Goal: Obtain resource: Download file/media

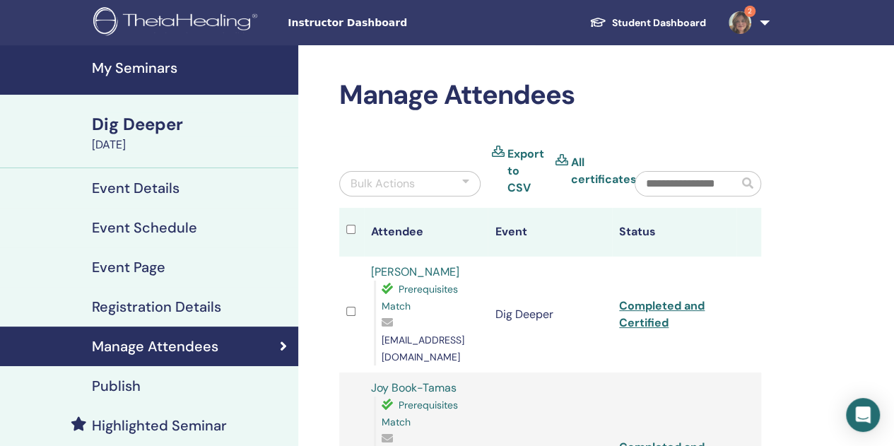
click at [295, 25] on span "Instructor Dashboard" at bounding box center [394, 23] width 212 height 15
click at [345, 33] on div "Instructor Dashboard Student Dashboard 2 MW Meredith Wetherell My ThetaLearning…" at bounding box center [446, 22] width 809 height 45
click at [326, 28] on span "Instructor Dashboard" at bounding box center [394, 23] width 212 height 15
click at [348, 23] on span "Instructor Dashboard" at bounding box center [394, 23] width 212 height 15
click at [349, 28] on span "Instructor Dashboard" at bounding box center [394, 23] width 212 height 15
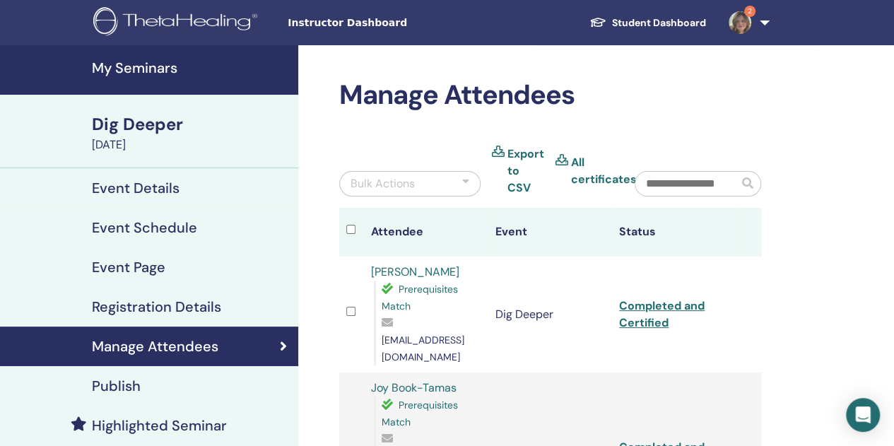
click at [346, 23] on span "Instructor Dashboard" at bounding box center [394, 23] width 212 height 15
click at [149, 81] on link "My Seminars" at bounding box center [149, 69] width 298 height 49
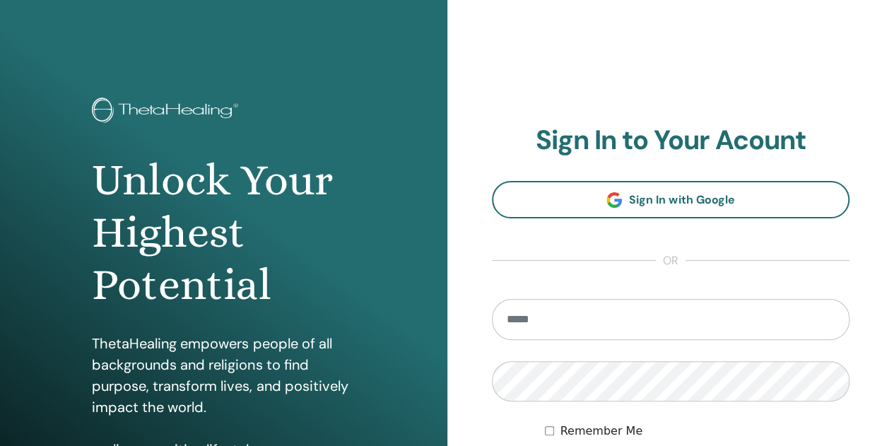
click at [564, 324] on input "email" at bounding box center [671, 319] width 358 height 41
type input "**********"
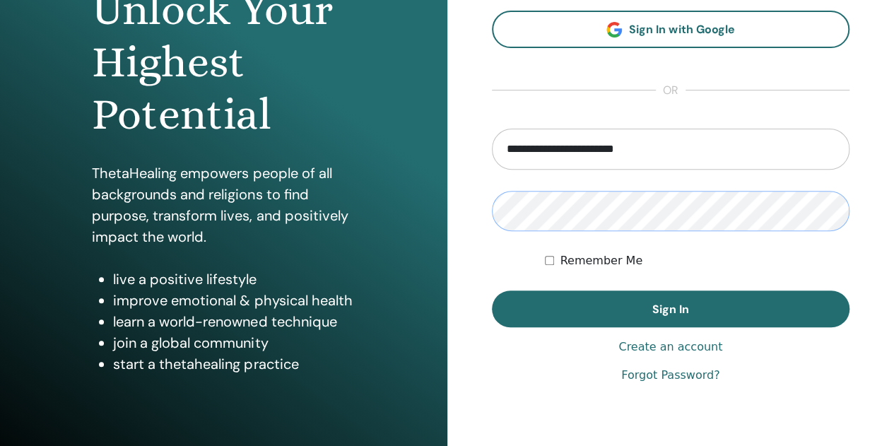
scroll to position [172, 0]
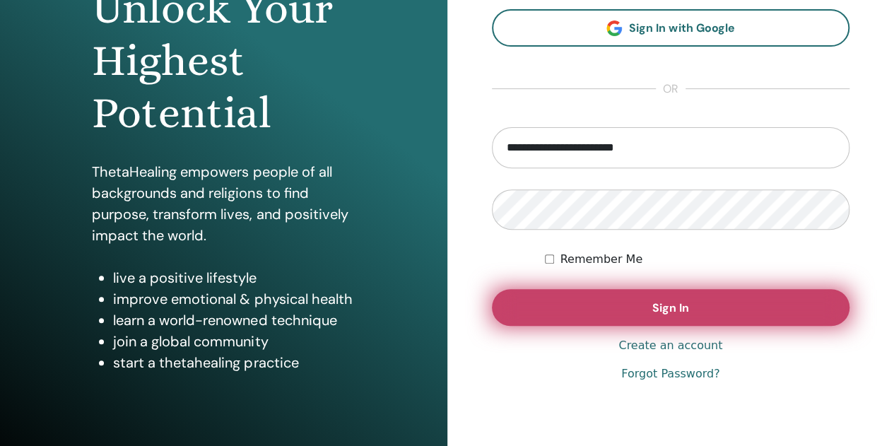
click at [690, 319] on button "Sign In" at bounding box center [671, 307] width 358 height 37
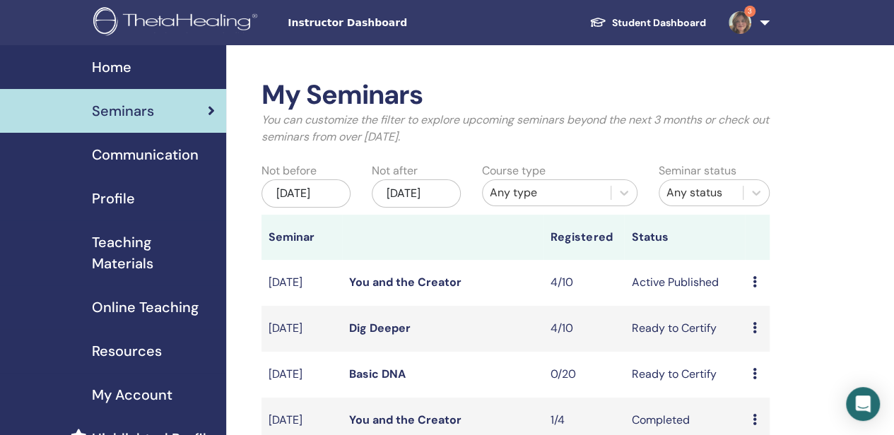
click at [131, 261] on span "Teaching Materials" at bounding box center [153, 253] width 123 height 42
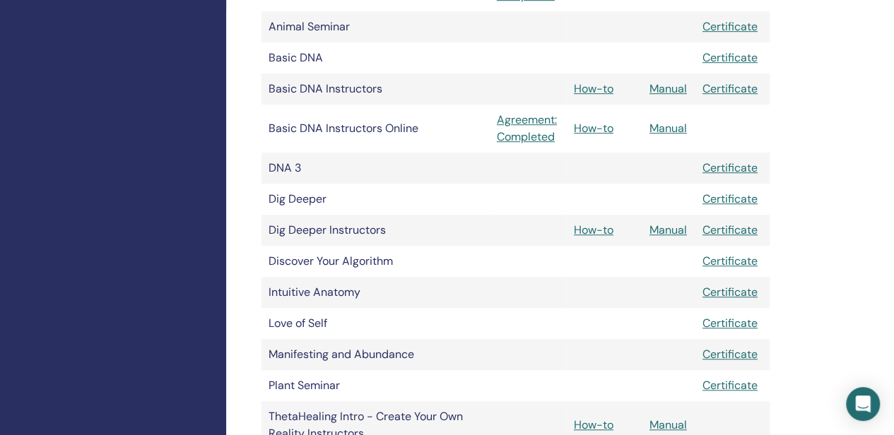
scroll to position [457, 0]
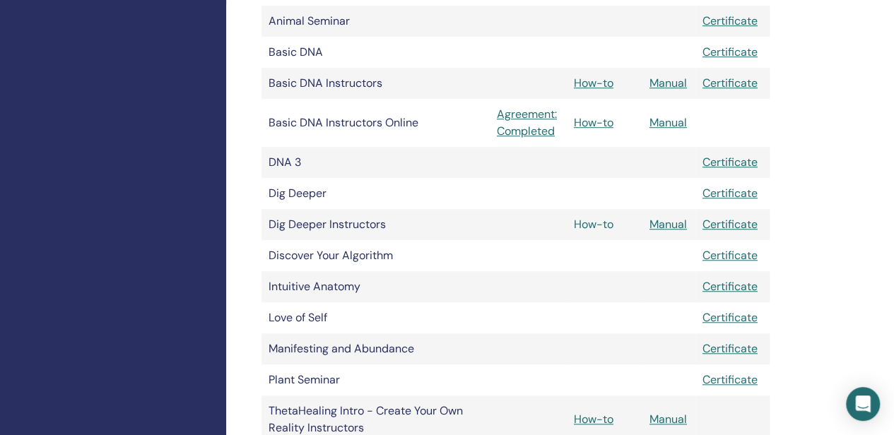
click at [600, 226] on link "How-to" at bounding box center [594, 224] width 40 height 15
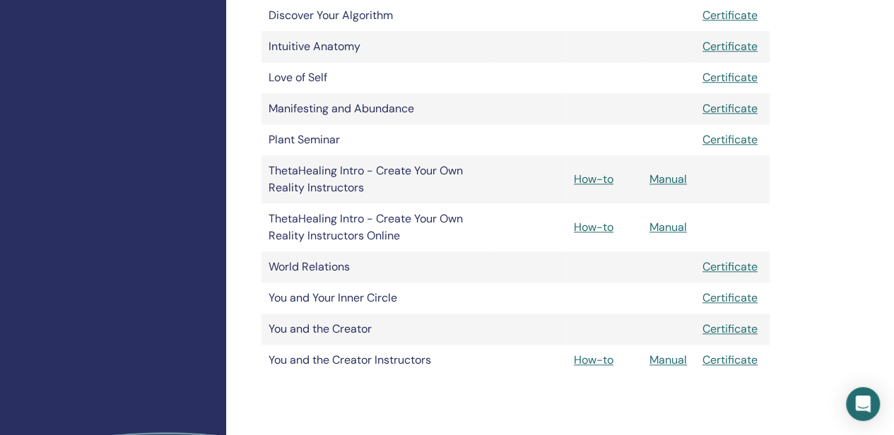
scroll to position [706, 0]
